Goal: Information Seeking & Learning: Find contact information

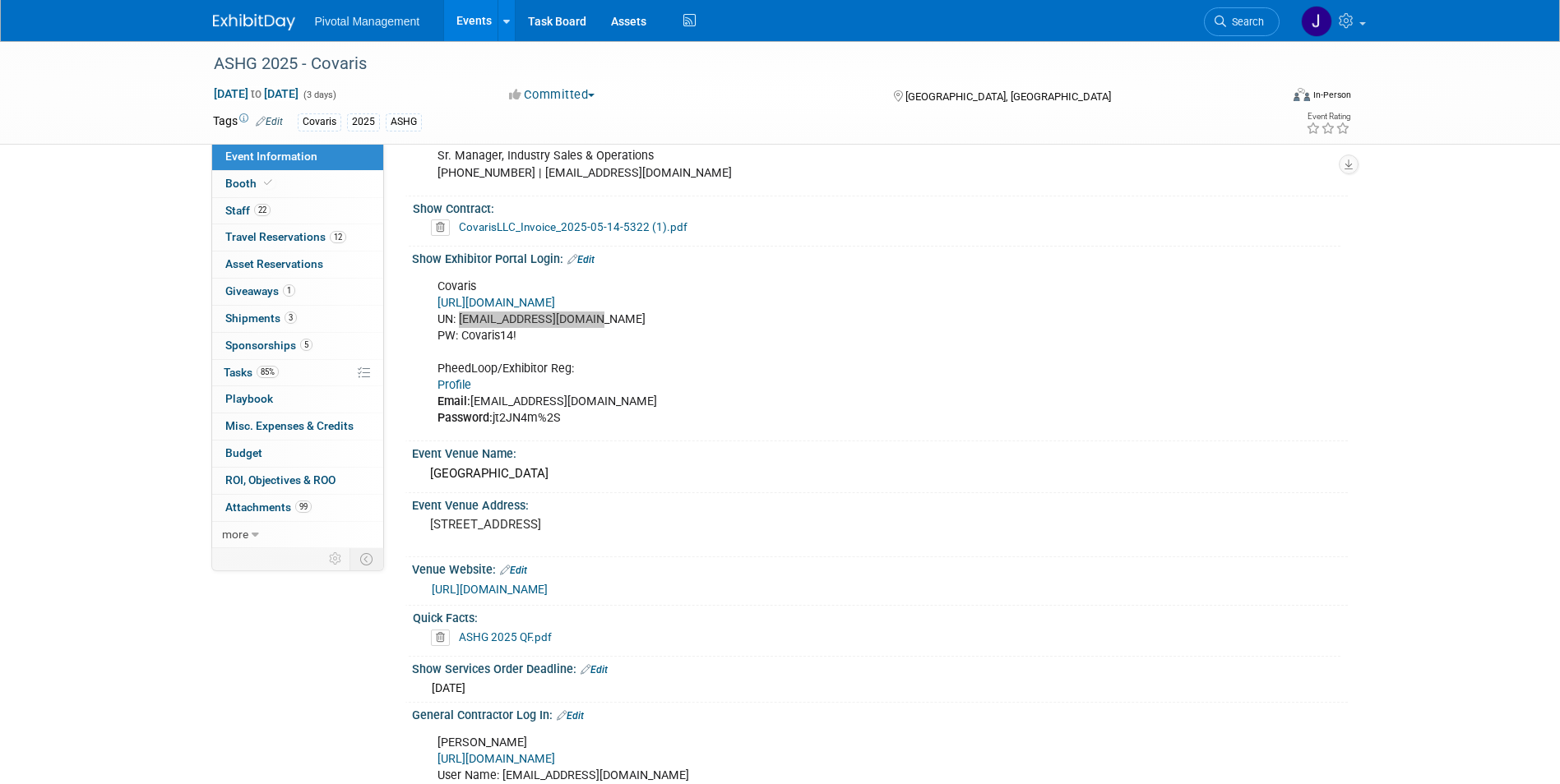
scroll to position [1068, 0]
click at [304, 205] on link "22 Staff 22" at bounding box center [298, 211] width 171 height 26
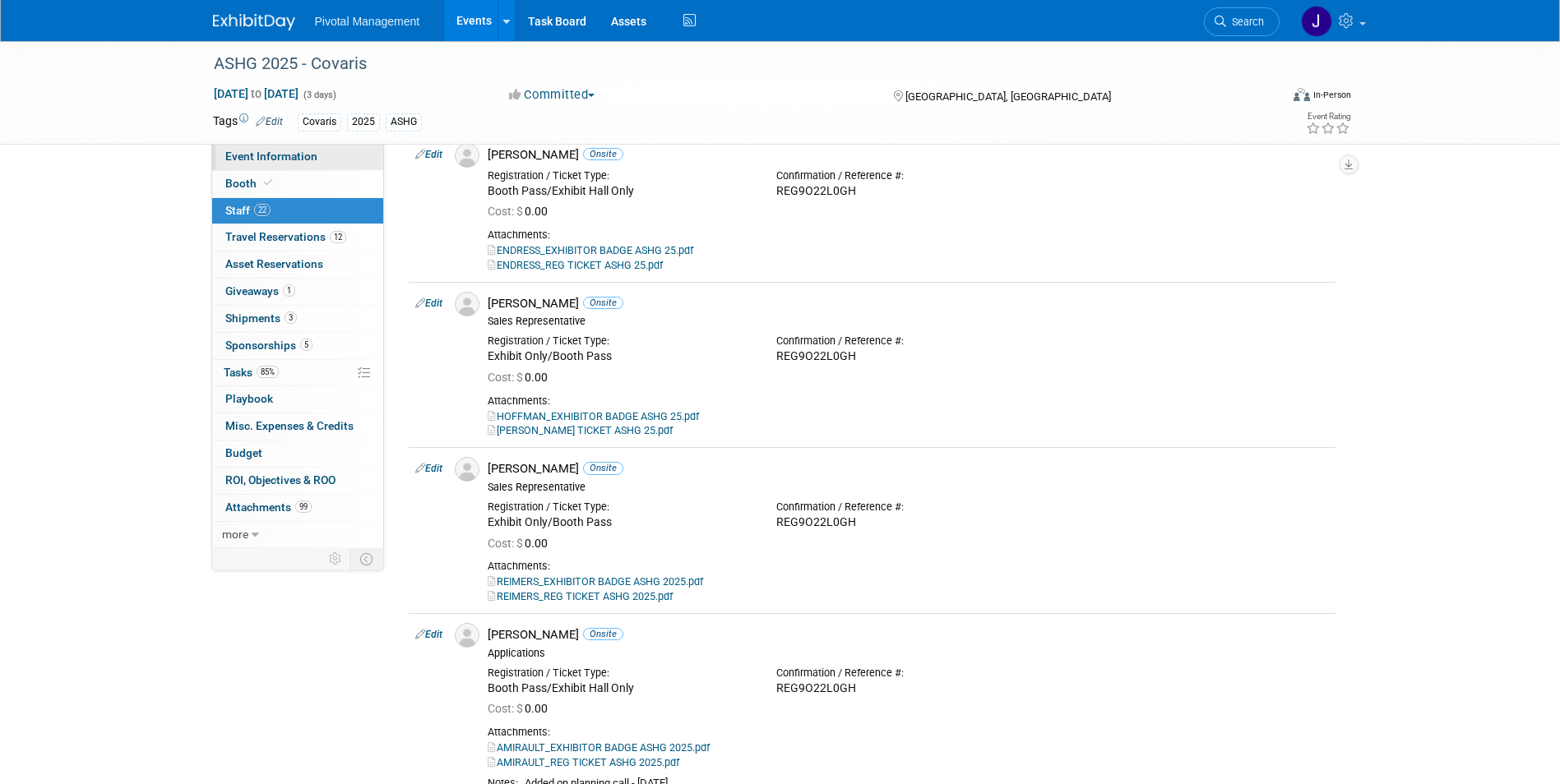
scroll to position [1315, 0]
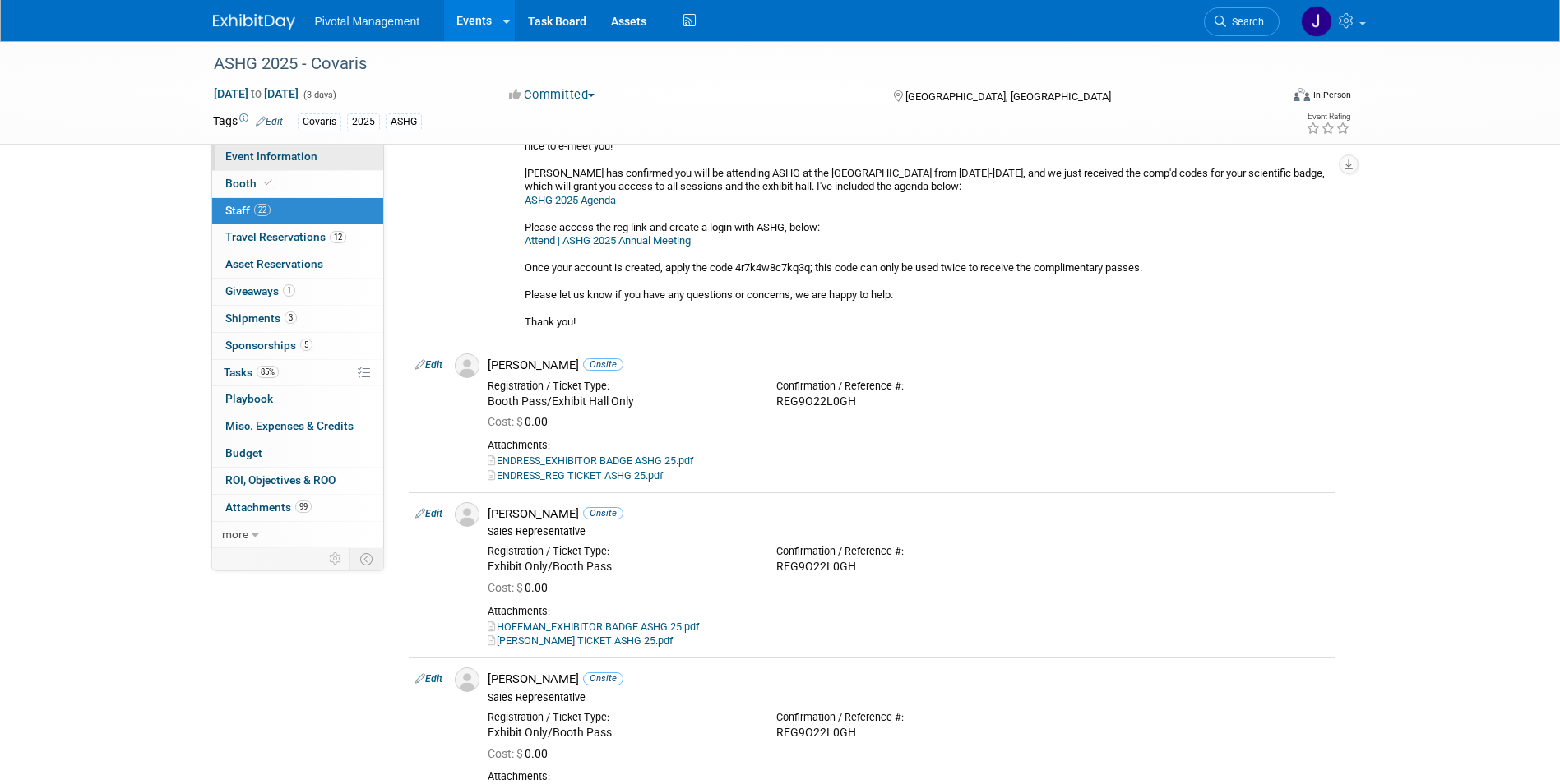
click at [318, 148] on link "Event Information" at bounding box center [298, 157] width 171 height 26
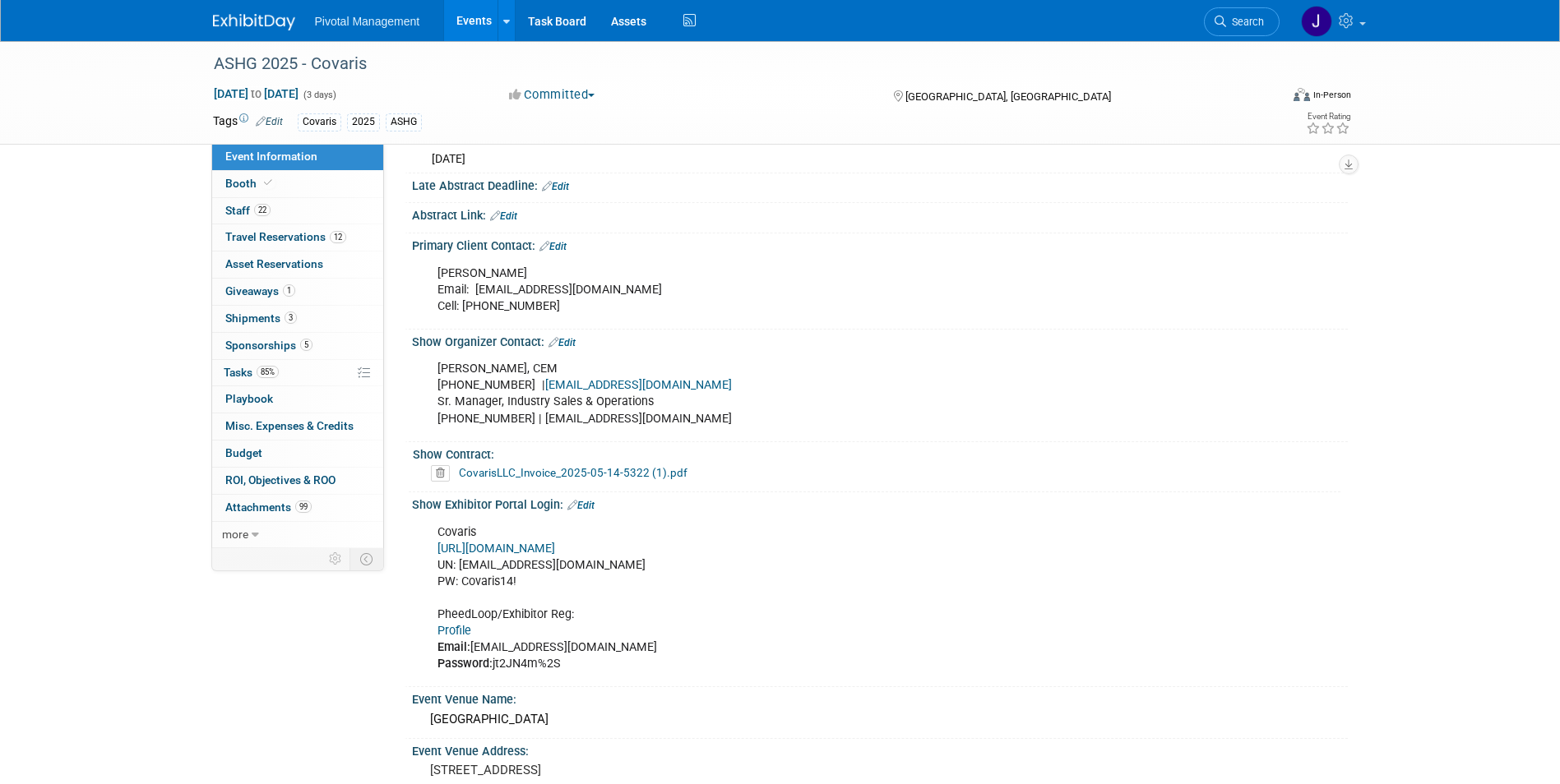
scroll to position [822, 0]
click at [452, 624] on link "Profile" at bounding box center [454, 631] width 34 height 14
drag, startPoint x: 589, startPoint y: 548, endPoint x: 458, endPoint y: 554, distance: 131.1
click at [458, 554] on div "Covaris https://ASHG25.exh.mapyourshow.com/ UN: jgatton@pivotalmgt.com PW: Cova…" at bounding box center [796, 599] width 741 height 165
copy div "jgatton@pivotalmgt.com"
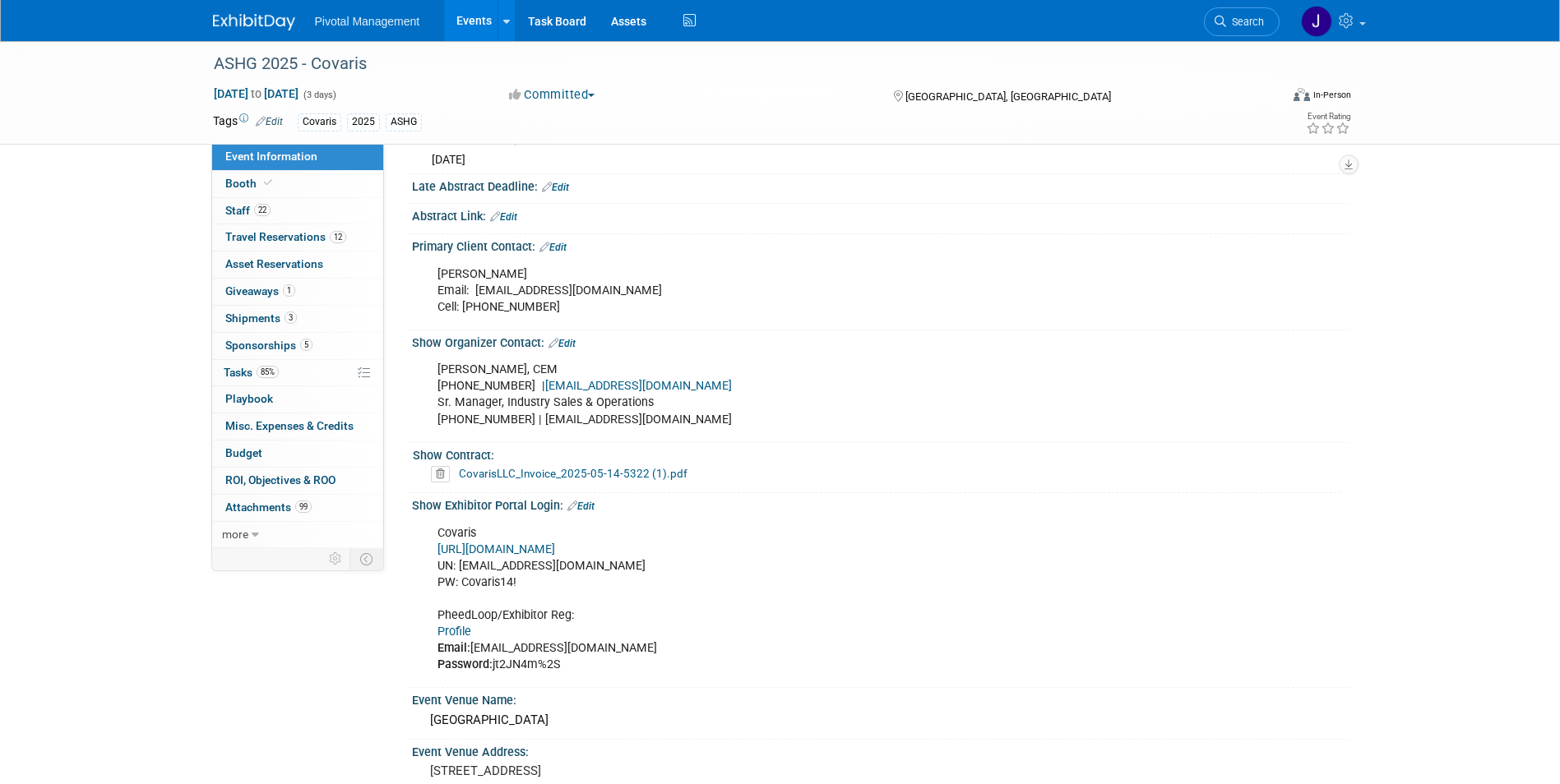
drag, startPoint x: 566, startPoint y: 577, endPoint x: 560, endPoint y: 571, distance: 8.5
click at [566, 576] on div "Covaris https://ASHG25.exh.mapyourshow.com/ UN: jgatton@pivotalmgt.com PW: Cova…" at bounding box center [796, 599] width 741 height 165
drag, startPoint x: 516, startPoint y: 566, endPoint x: 460, endPoint y: 564, distance: 56.0
click at [460, 564] on div "Covaris https://ASHG25.exh.mapyourshow.com/ UN: jgatton@pivotalmgt.com PW: Cova…" at bounding box center [796, 599] width 741 height 165
copy div "Covaris14!"
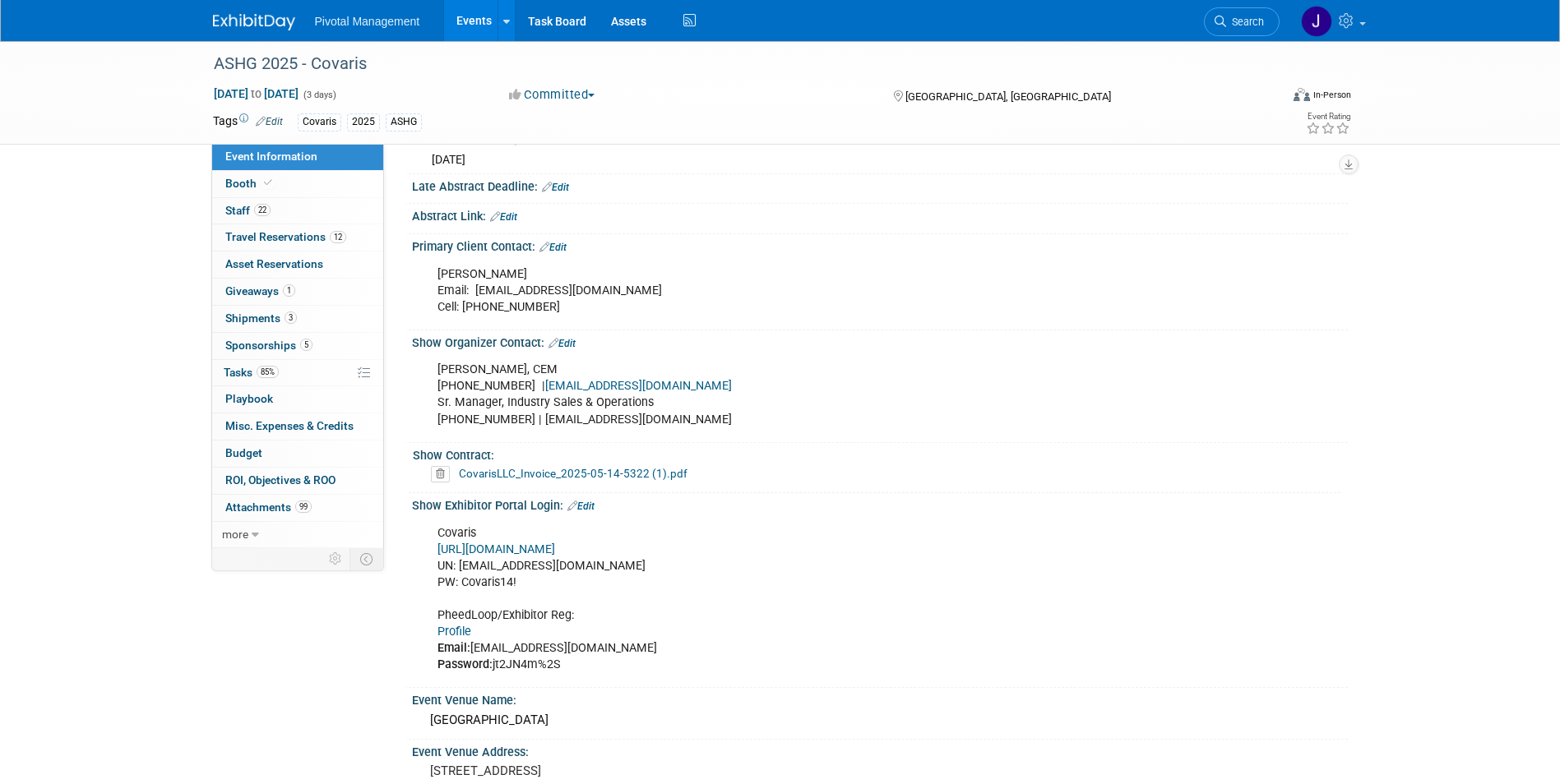
drag, startPoint x: 541, startPoint y: 549, endPoint x: 530, endPoint y: 562, distance: 17.0
click at [541, 549] on div "Covaris https://ASHG25.exh.mapyourshow.com/ UN: jgatton@pivotalmgt.com PW: Cova…" at bounding box center [796, 599] width 741 height 165
drag, startPoint x: 493, startPoint y: 646, endPoint x: 526, endPoint y: 649, distance: 33.1
click at [526, 649] on div "Covaris https://ASHG25.exh.mapyourshow.com/ UN: jgatton@pivotalmgt.com PW: Cova…" at bounding box center [796, 599] width 741 height 165
drag, startPoint x: 526, startPoint y: 649, endPoint x: 543, endPoint y: 650, distance: 17.0
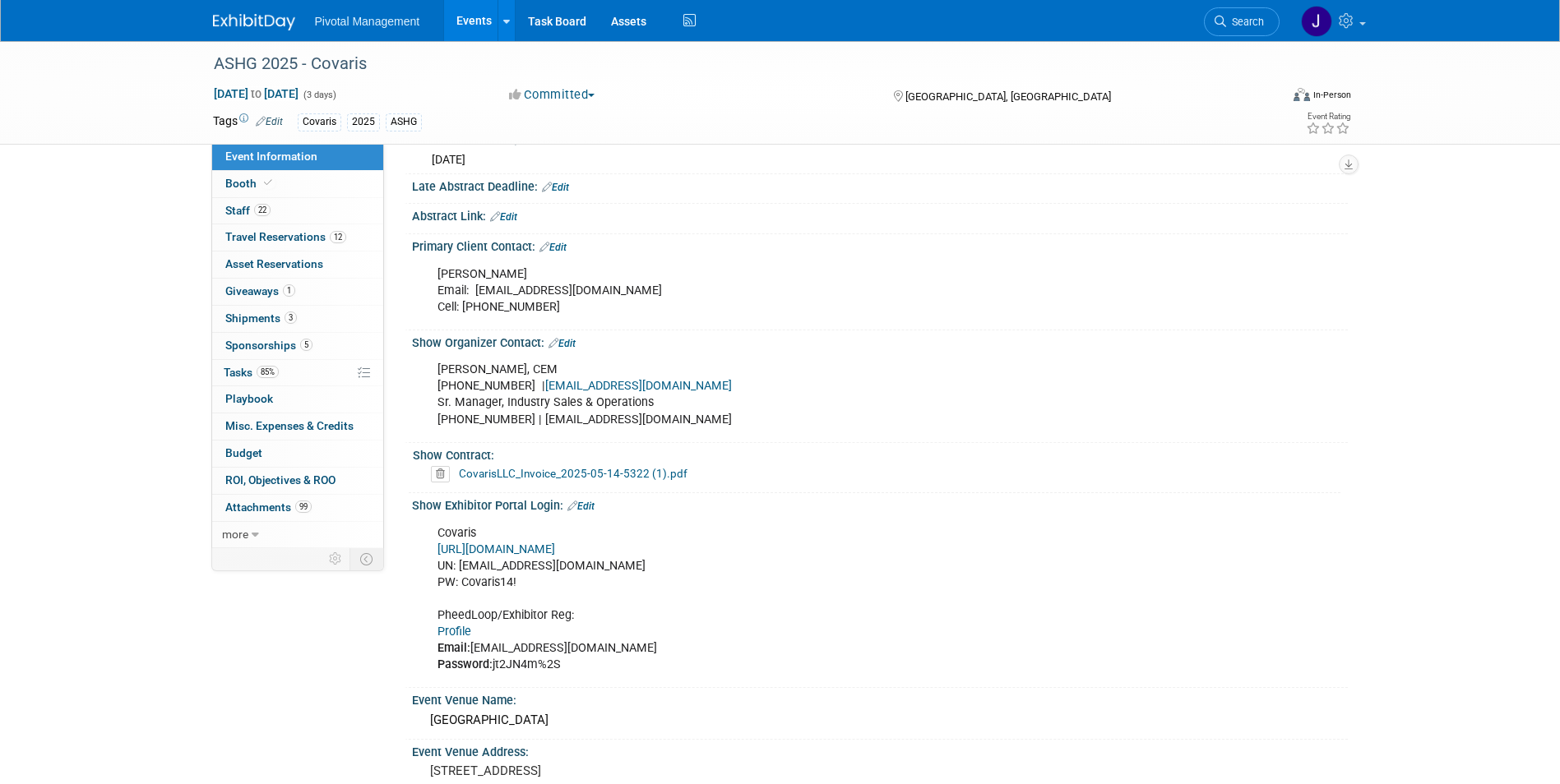
click at [543, 650] on div "Covaris https://ASHG25.exh.mapyourshow.com/ UN: jgatton@pivotalmgt.com PW: Cova…" at bounding box center [796, 599] width 741 height 165
drag, startPoint x: 566, startPoint y: 645, endPoint x: 495, endPoint y: 650, distance: 71.2
click at [495, 650] on div "Covaris https://ASHG25.exh.mapyourshow.com/ UN: jgatton@pivotalmgt.com PW: Cova…" at bounding box center [796, 599] width 741 height 165
copy div "jt2JN4m%2S"
click at [271, 207] on link "22 Staff 22" at bounding box center [298, 211] width 171 height 26
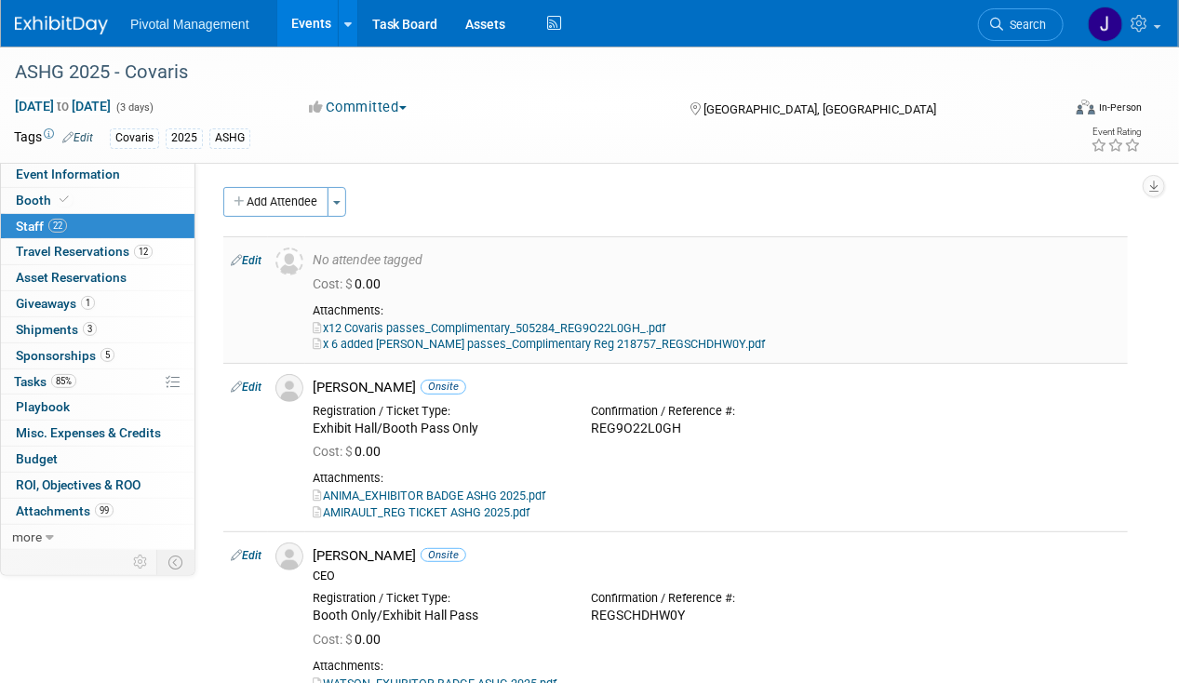
scroll to position [93, 0]
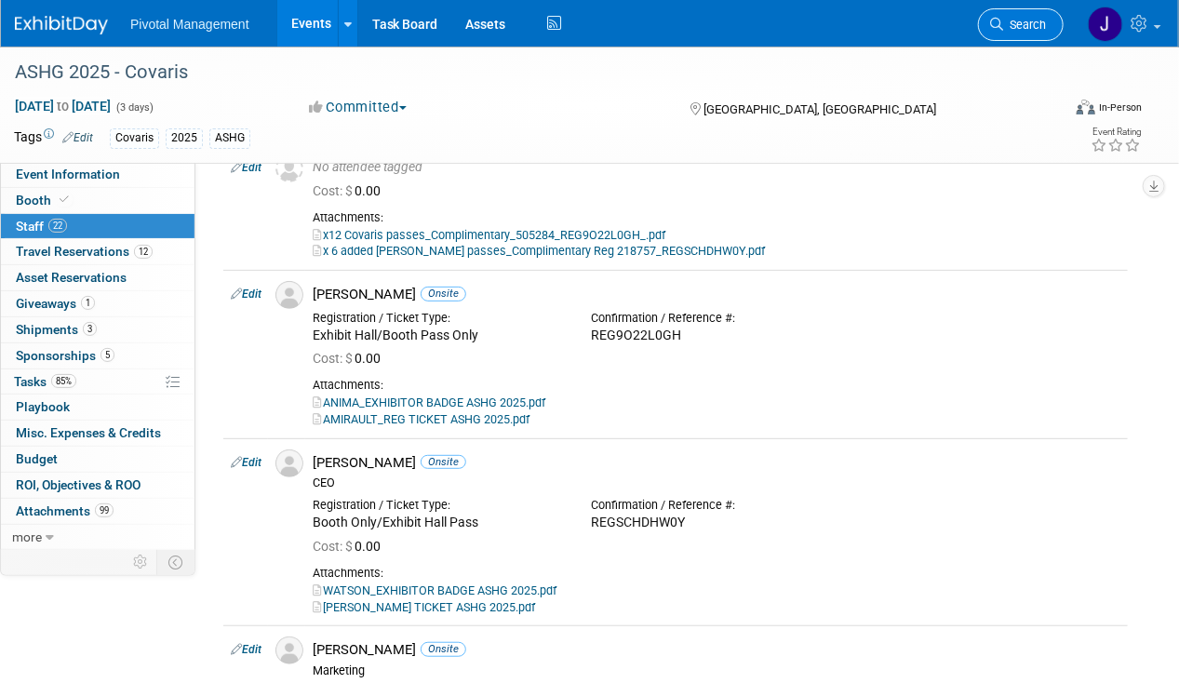
click at [1031, 25] on span "Search" at bounding box center [1024, 25] width 43 height 14
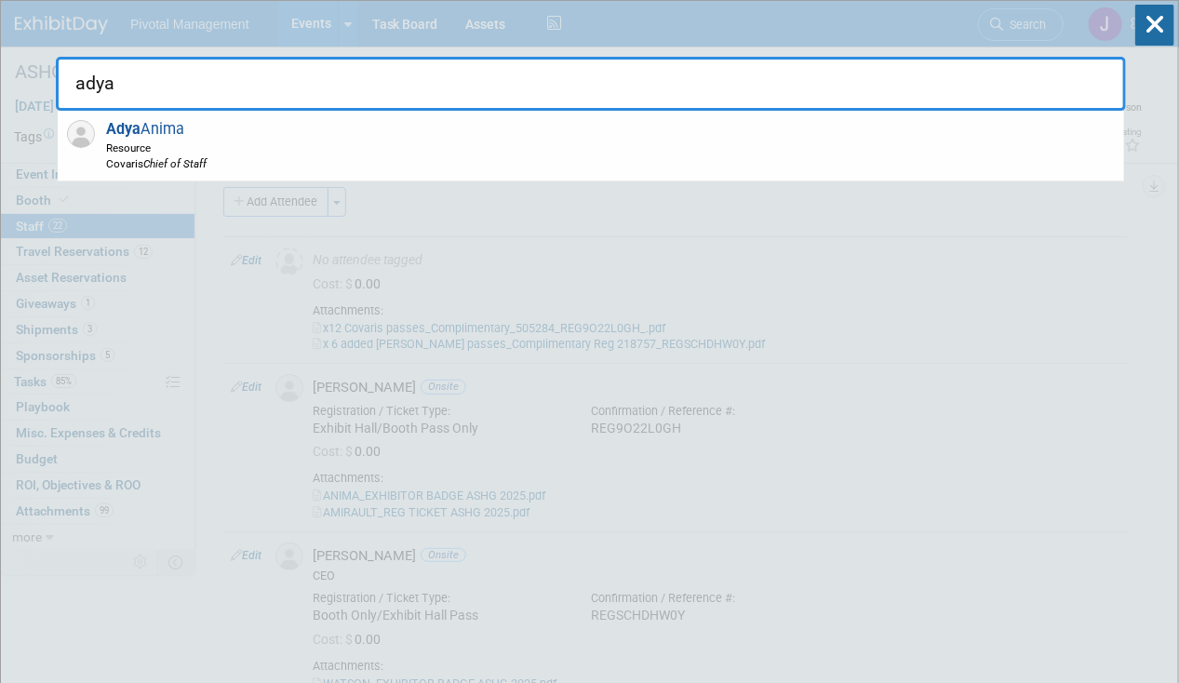
click at [584, 165] on div "Adya Anima Resource Covaris Chief of Staff" at bounding box center [591, 146] width 1067 height 71
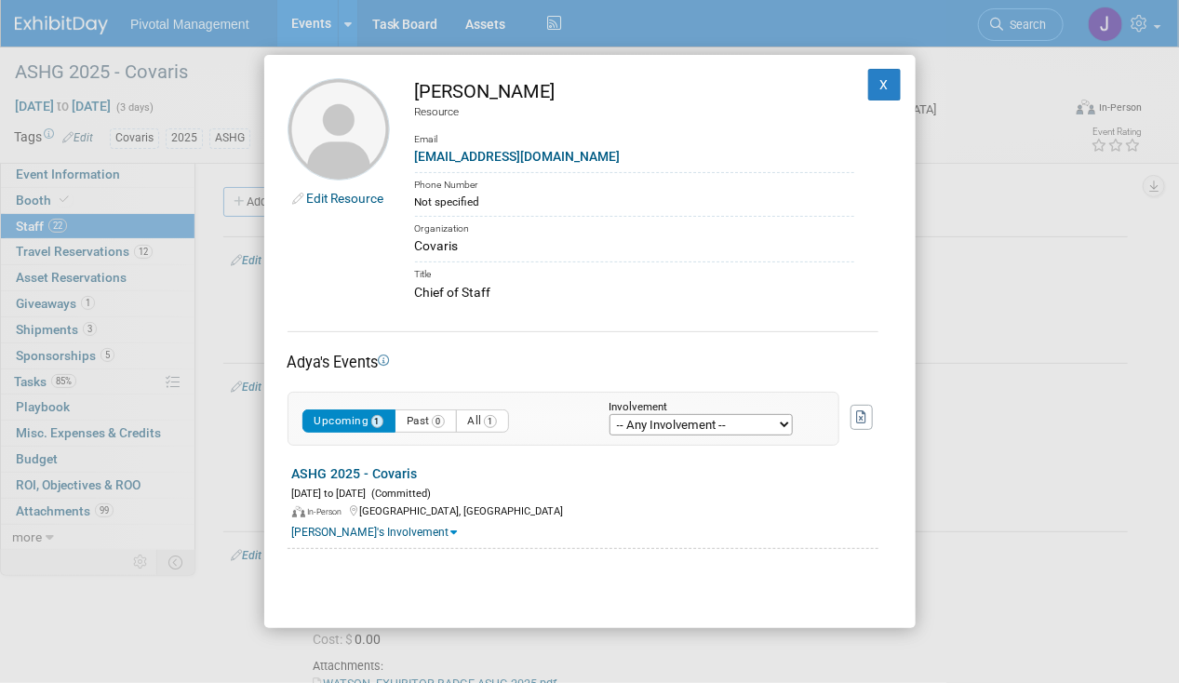
drag, startPoint x: 415, startPoint y: 88, endPoint x: 454, endPoint y: 91, distance: 39.2
click at [454, 91] on div "[PERSON_NAME]" at bounding box center [634, 91] width 439 height 27
copy div "Adya"
click at [868, 83] on button "X" at bounding box center [885, 85] width 34 height 32
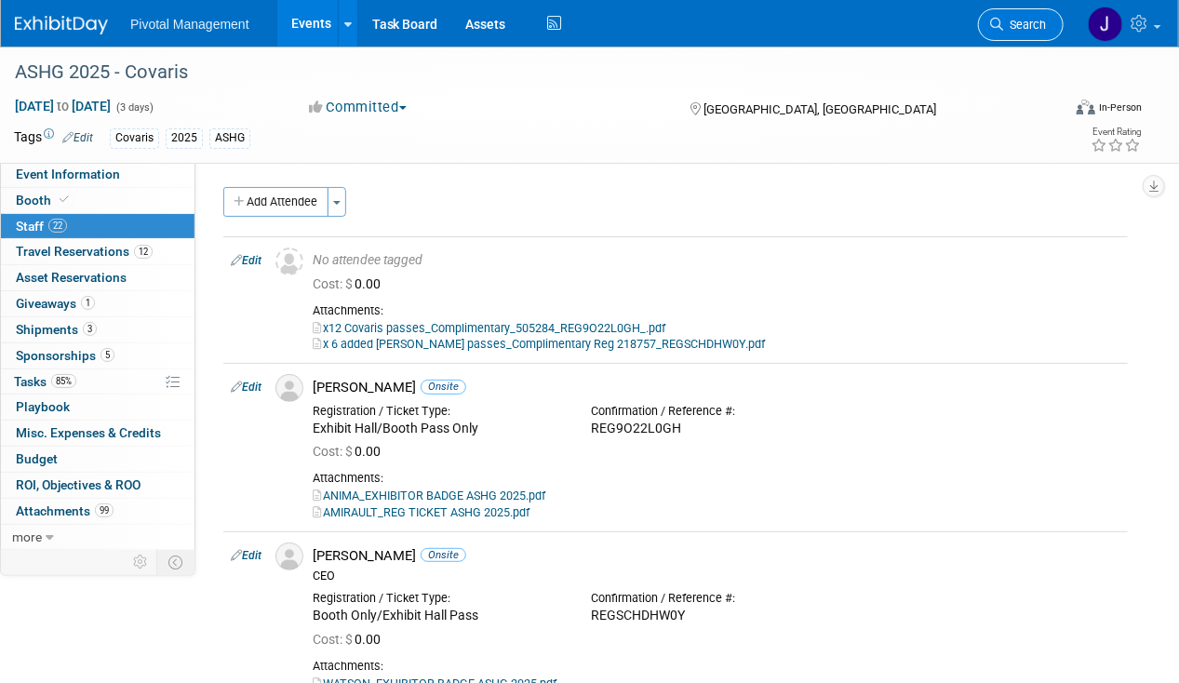
click at [1011, 33] on link "Search" at bounding box center [1021, 24] width 86 height 33
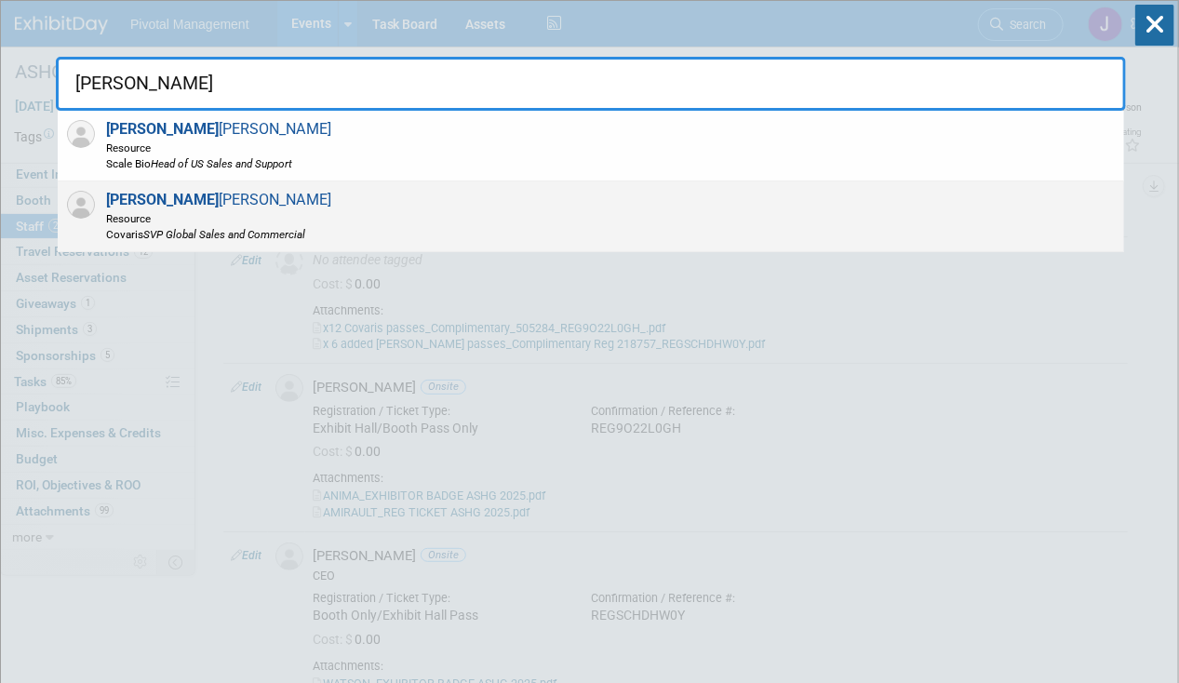
type input "jeff"
click at [166, 204] on span "Jeff Reimers Resource Covaris SVP Global Sales and Commercial" at bounding box center [216, 216] width 231 height 51
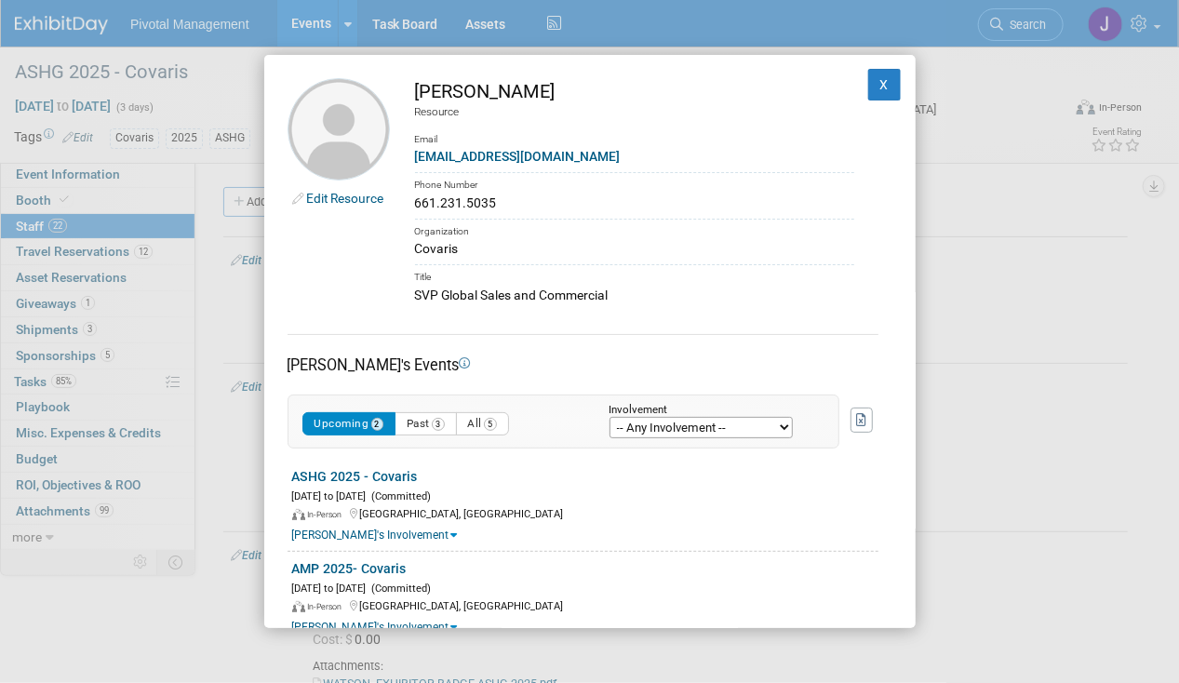
drag, startPoint x: 410, startPoint y: 294, endPoint x: 625, endPoint y: 289, distance: 215.1
click at [625, 289] on td "Jeff Reimers Resource Email jreimers@covaris.com Phone Number 661.231.5035 Orga…" at bounding box center [622, 191] width 464 height 227
copy div "SVP Global Sales and Commercial"
click at [868, 85] on button "X" at bounding box center [885, 85] width 34 height 32
